Goal: Information Seeking & Learning: Learn about a topic

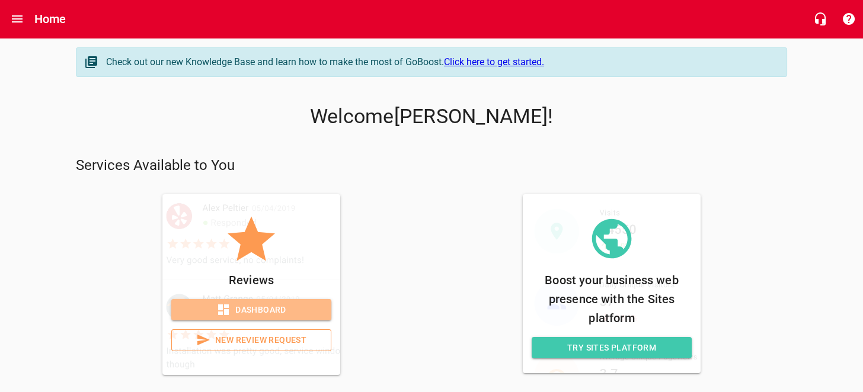
click at [244, 314] on span "Dashboard" at bounding box center [251, 310] width 141 height 15
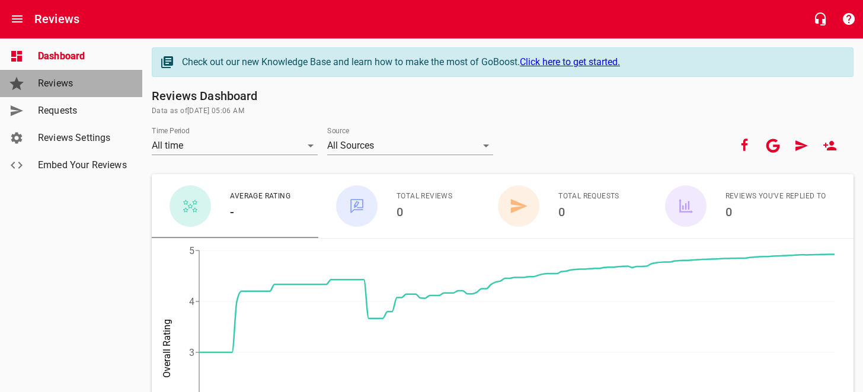
click at [68, 82] on span "Reviews" at bounding box center [83, 83] width 90 height 14
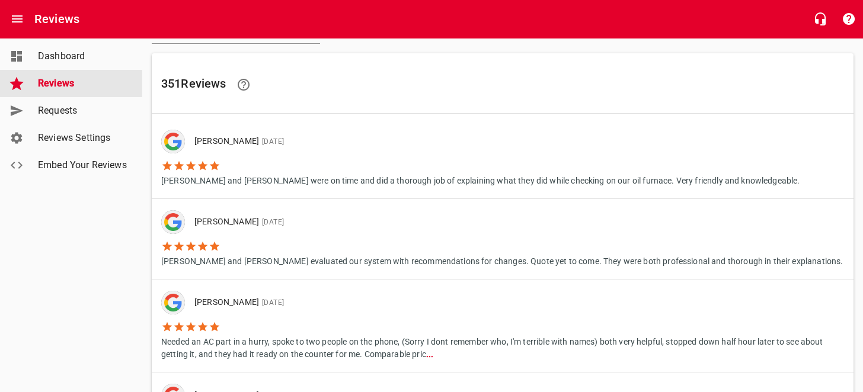
scroll to position [118, 0]
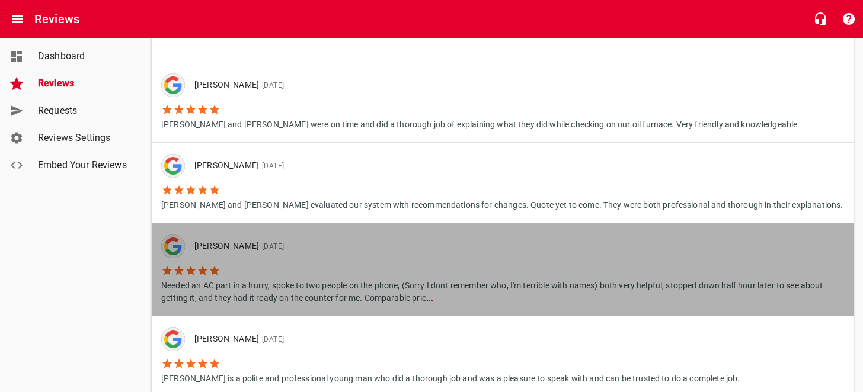
click at [310, 282] on p "Needed an AC part in a hurry, spoke to two people on the phone, (Sorry I dont r…" at bounding box center [502, 291] width 683 height 28
